Goal: Transaction & Acquisition: Purchase product/service

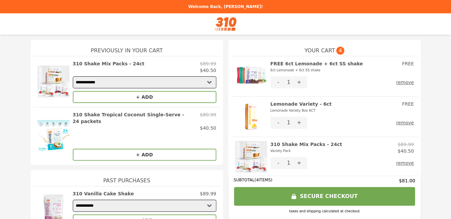
click at [426, 159] on div "**********" at bounding box center [225, 157] width 440 height 235
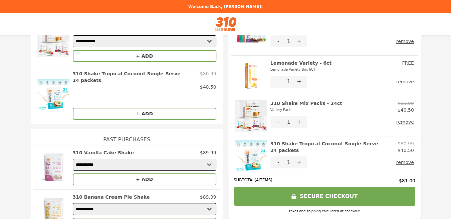
scroll to position [52, 0]
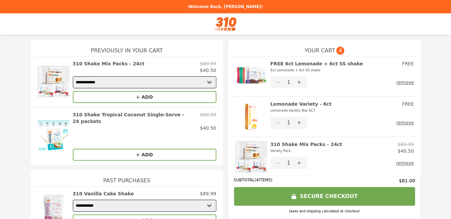
click at [309, 195] on button "SECURE CHECKOUT" at bounding box center [324, 196] width 181 height 19
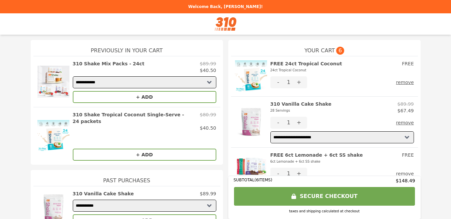
select select "**********"
click at [338, 52] on span "6" at bounding box center [340, 51] width 8 height 8
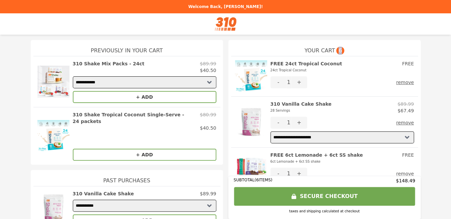
click at [338, 52] on span "6" at bounding box center [340, 51] width 8 height 8
click at [425, 64] on div "**********" at bounding box center [225, 201] width 440 height 323
click at [337, 52] on span "6" at bounding box center [340, 51] width 8 height 8
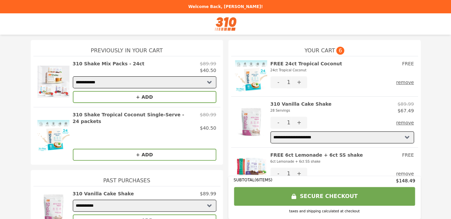
click at [430, 65] on div "**********" at bounding box center [225, 201] width 440 height 323
click at [23, 157] on div "**********" at bounding box center [114, 201] width 218 height 323
click at [93, 115] on h2 "310 Shake Tropical Coconut Single-Serve - 24 packets" at bounding box center [135, 117] width 124 height 13
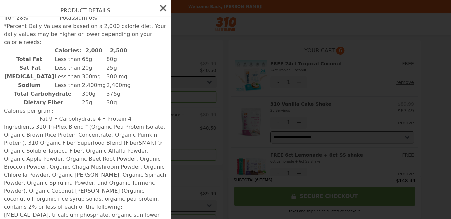
scroll to position [1067, 0]
click at [158, 6] on icon "button" at bounding box center [162, 8] width 11 height 11
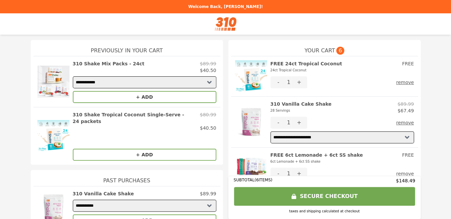
click at [111, 62] on h2 "310 Shake Mix Packs - 24ct" at bounding box center [109, 63] width 72 height 7
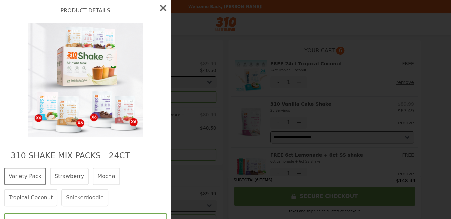
click at [158, 6] on icon "button" at bounding box center [162, 8] width 11 height 11
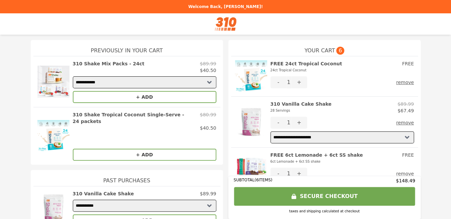
click at [119, 63] on h2 "310 Shake Mix Packs - 24ct" at bounding box center [109, 63] width 72 height 7
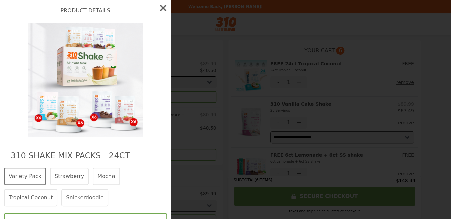
click at [159, 7] on icon "button" at bounding box center [162, 8] width 7 height 7
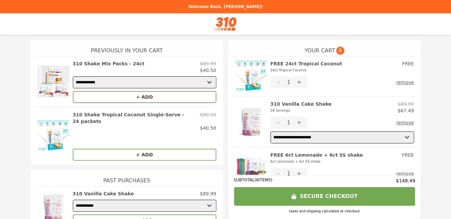
click at [405, 173] on button "remove" at bounding box center [405, 174] width 18 height 12
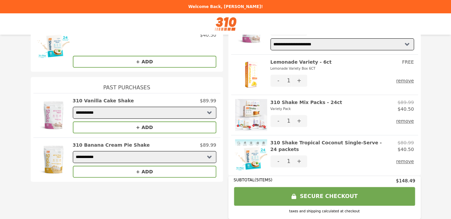
scroll to position [103, 0]
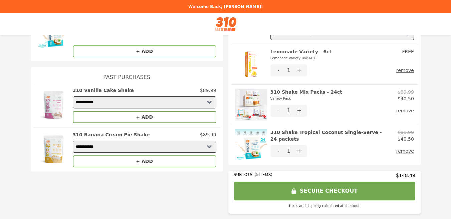
click at [406, 151] on button "remove" at bounding box center [405, 151] width 18 height 12
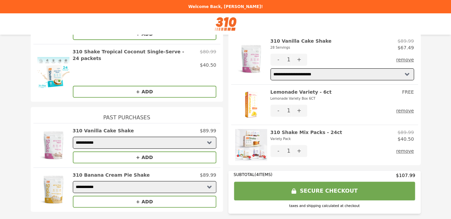
click at [406, 151] on button "remove" at bounding box center [405, 151] width 18 height 12
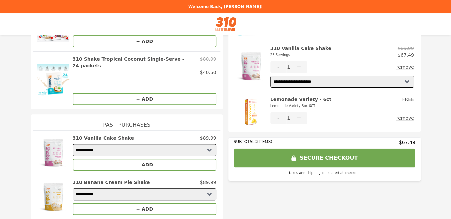
scroll to position [49, 0]
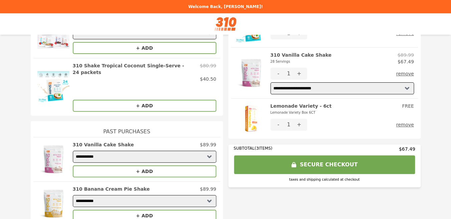
click at [403, 125] on button "remove" at bounding box center [405, 125] width 18 height 12
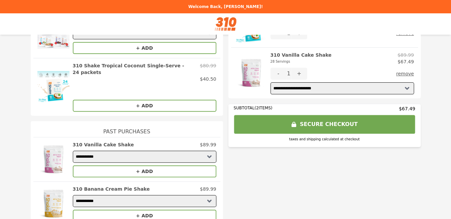
click at [403, 73] on button "remove" at bounding box center [405, 74] width 18 height 12
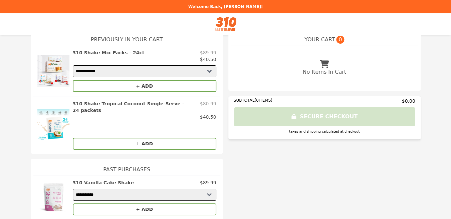
scroll to position [11, 0]
click at [148, 204] on button "+ ADD" at bounding box center [144, 210] width 143 height 12
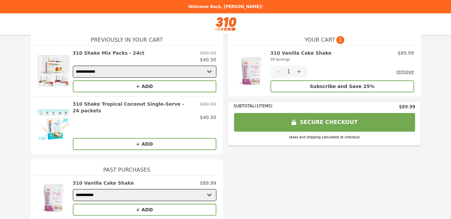
click at [405, 73] on button "remove" at bounding box center [405, 72] width 18 height 12
